Goal: Information Seeking & Learning: Check status

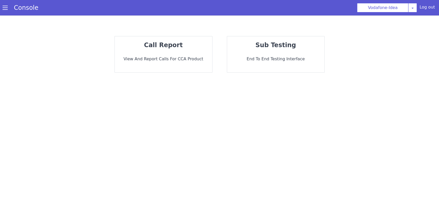
click at [190, 58] on p "View and report calls for CCA Product" at bounding box center [163, 59] width 89 height 6
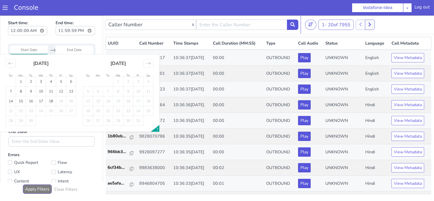
type input "[DATE]"
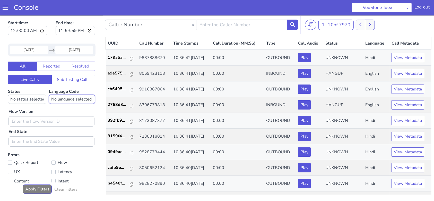
select select "ta"
click at [54, 81] on select "No language selected Hindi English Tamil Telugu [GEOGRAPHIC_DATA] Marathi Malay…" at bounding box center [77, 85] width 46 height 9
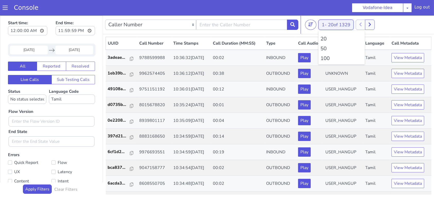
click at [331, 57] on li "100" at bounding box center [341, 58] width 42 height 8
